Goal: Navigation & Orientation: Find specific page/section

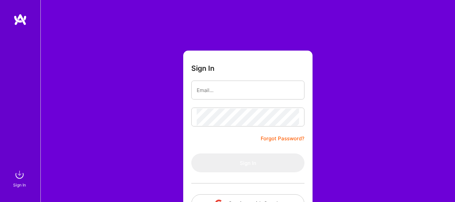
scroll to position [28, 0]
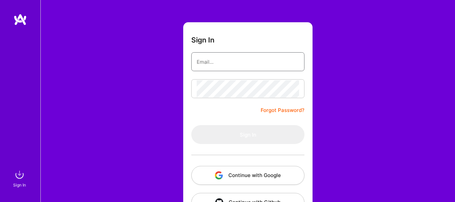
type input "[EMAIL_ADDRESS][DOMAIN_NAME]"
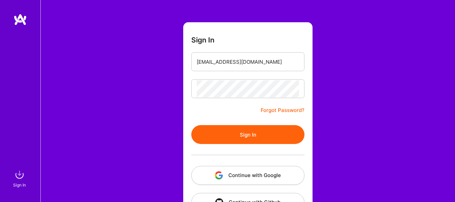
click at [200, 137] on button "Sign In" at bounding box center [247, 134] width 113 height 19
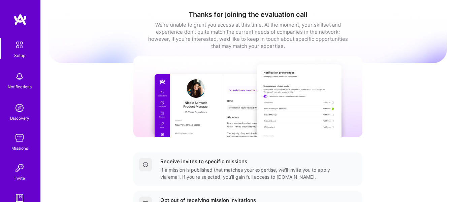
click at [17, 136] on img at bounding box center [19, 137] width 13 height 13
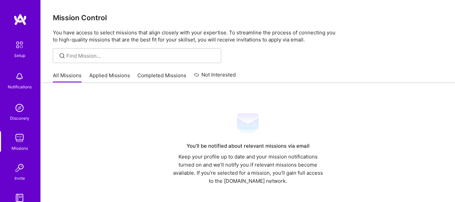
click at [18, 104] on img at bounding box center [19, 107] width 13 height 13
